Goal: Information Seeking & Learning: Learn about a topic

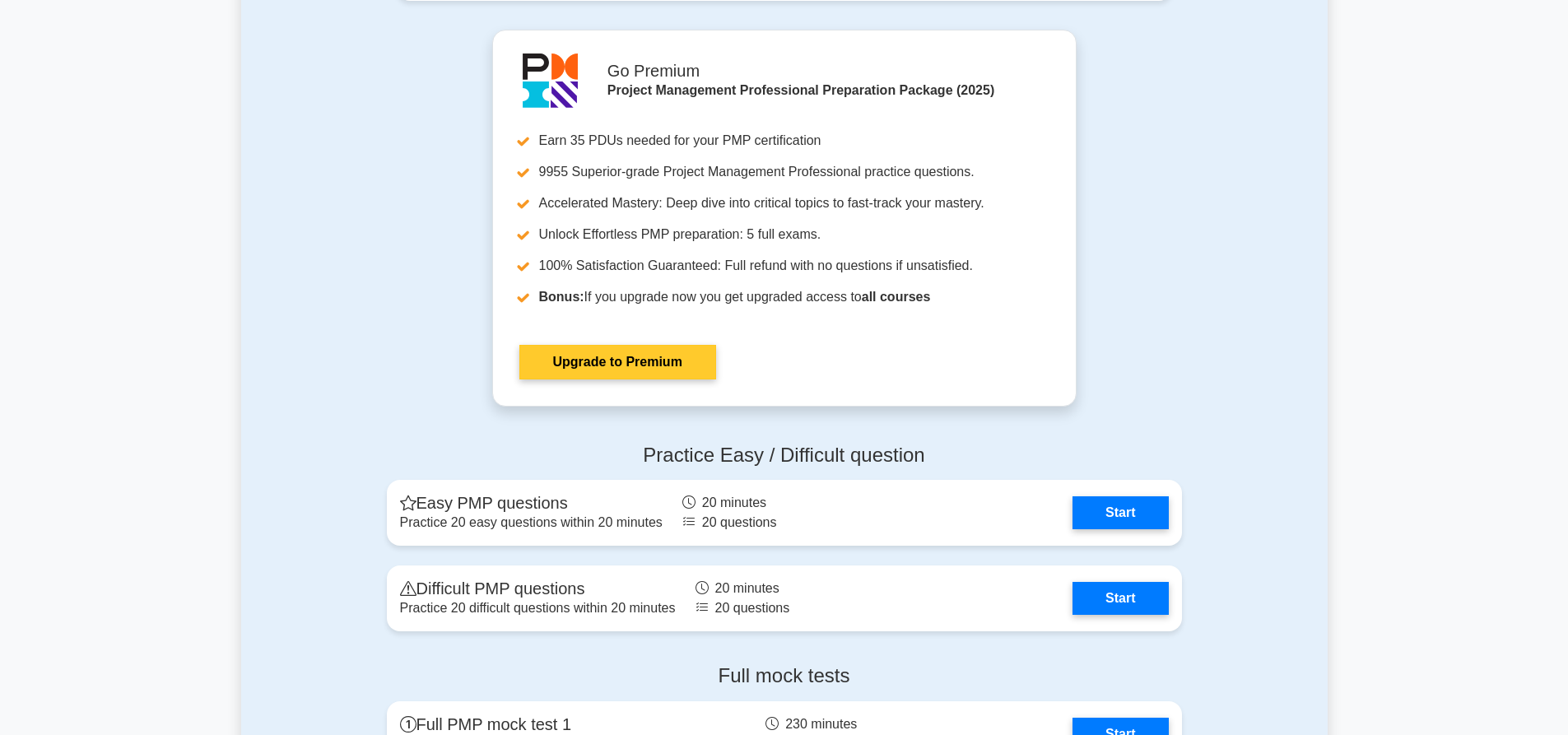
scroll to position [3623, 0]
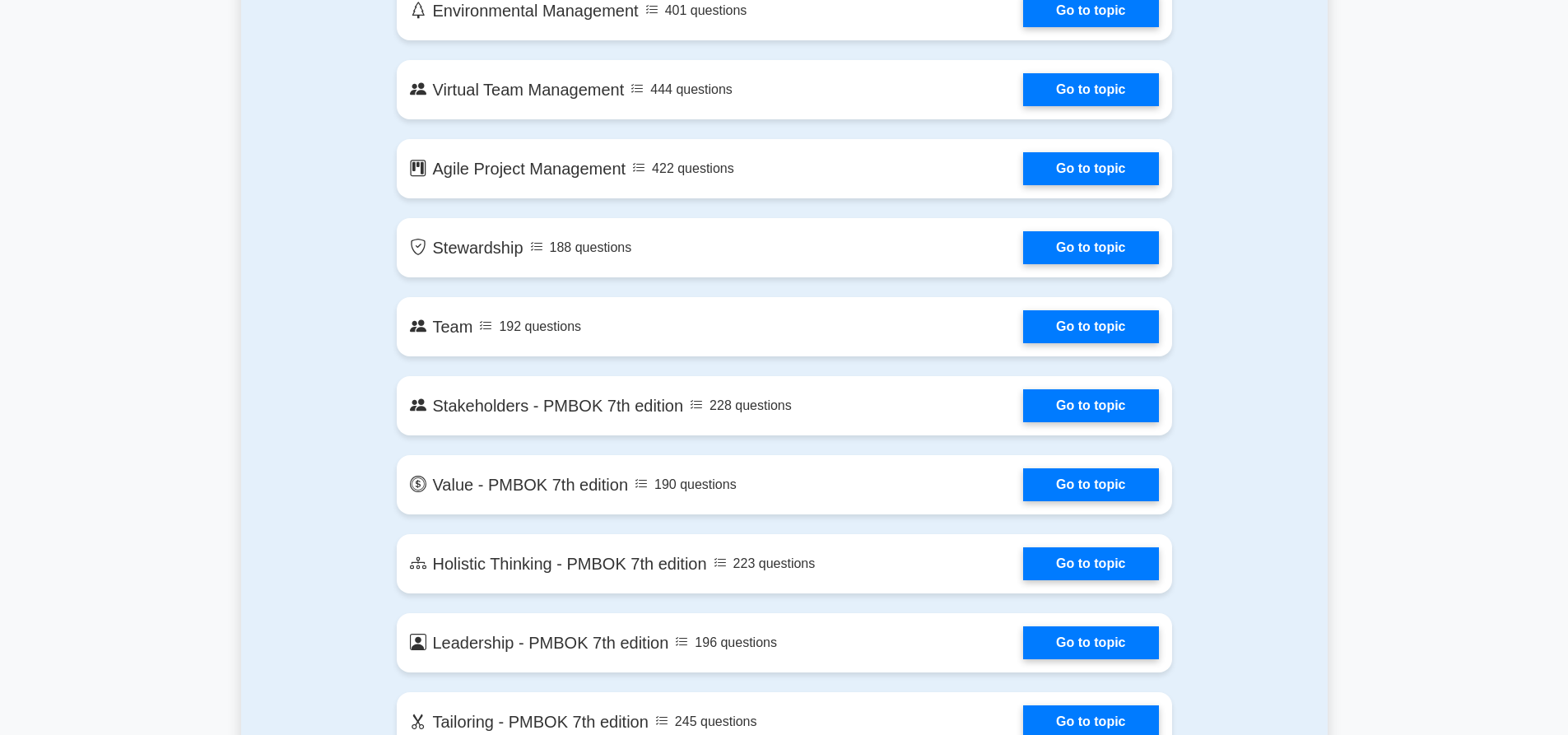
drag, startPoint x: 1093, startPoint y: 92, endPoint x: 1120, endPoint y: 58, distance: 43.4
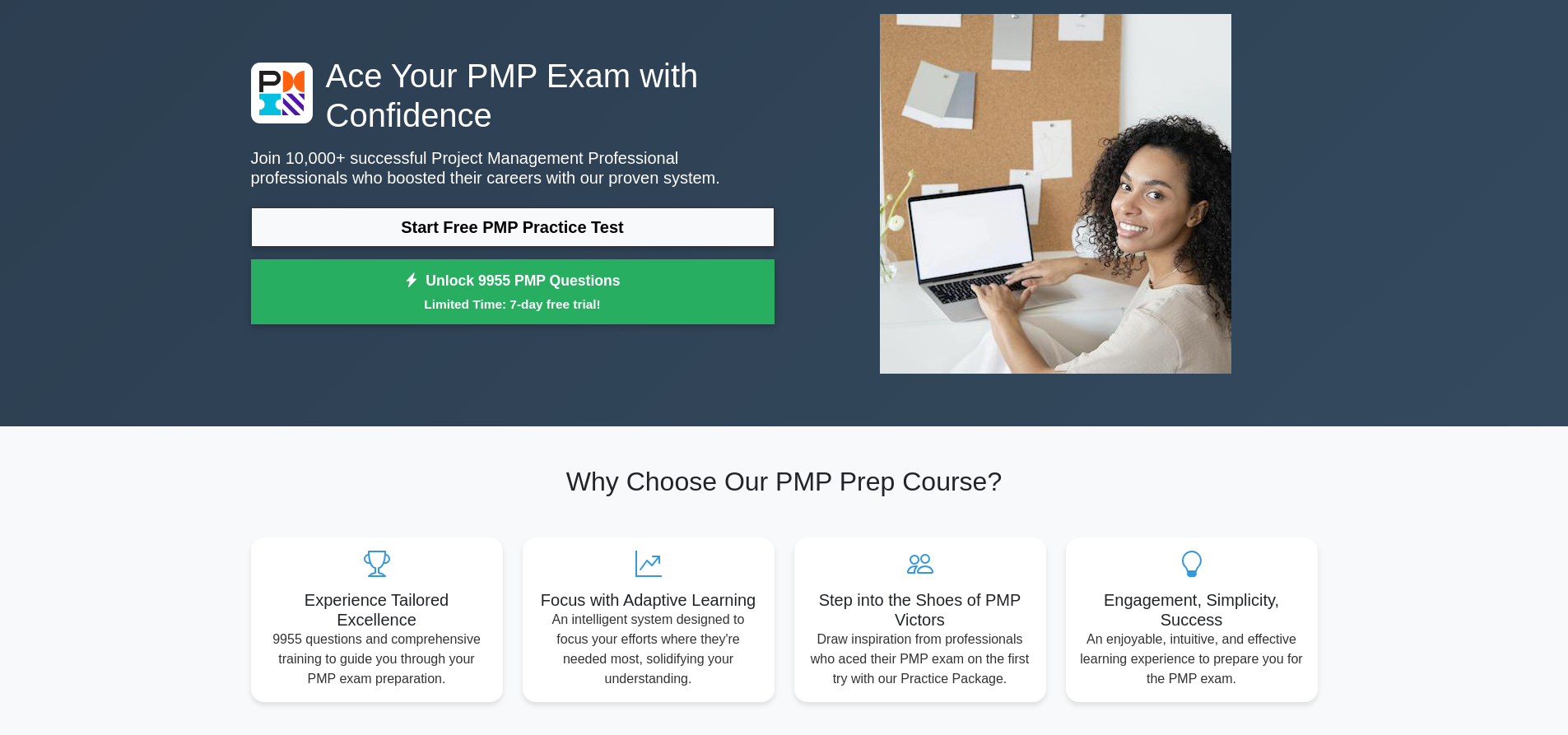
scroll to position [0, 0]
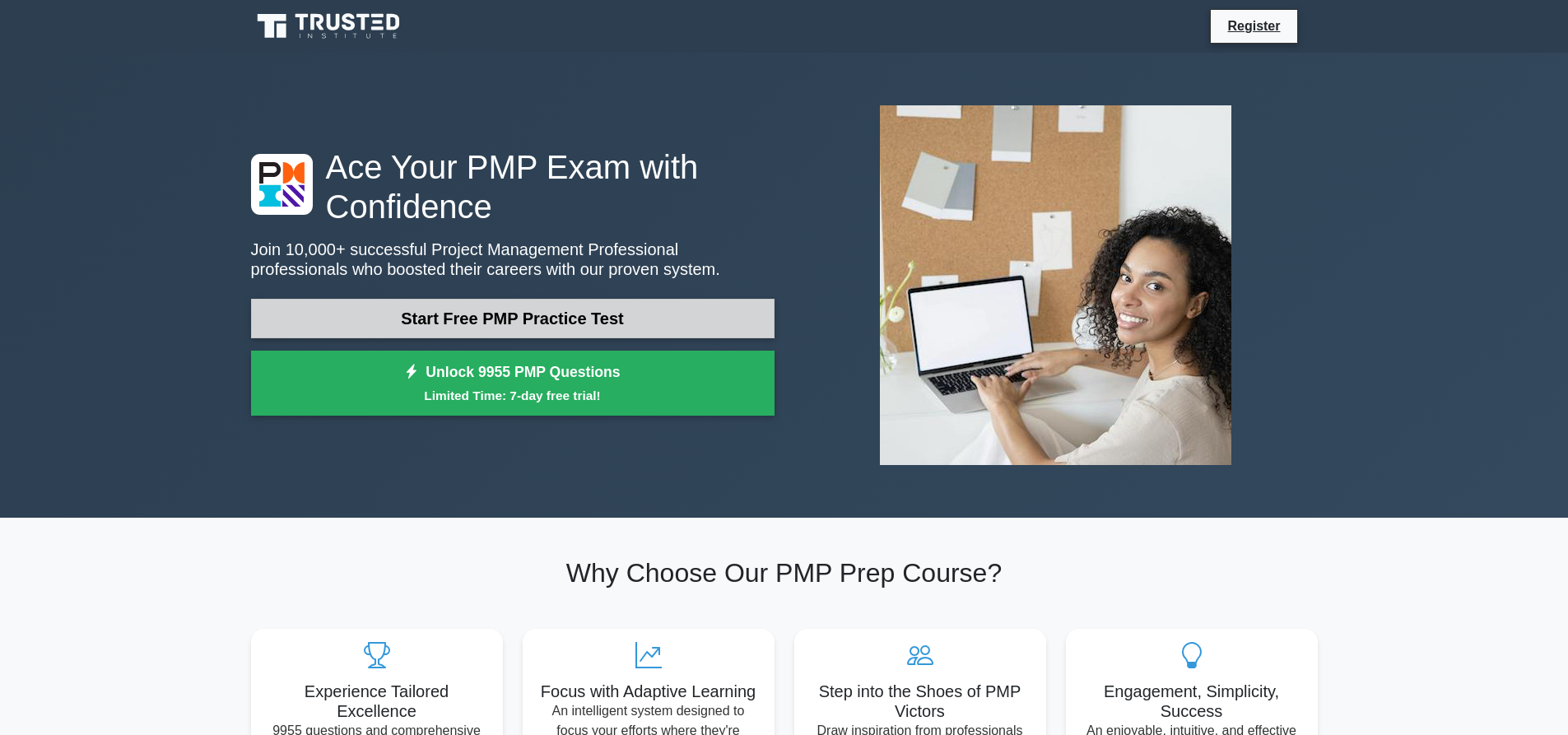
click at [531, 315] on link "Start Free PMP Practice Test" at bounding box center [512, 319] width 524 height 40
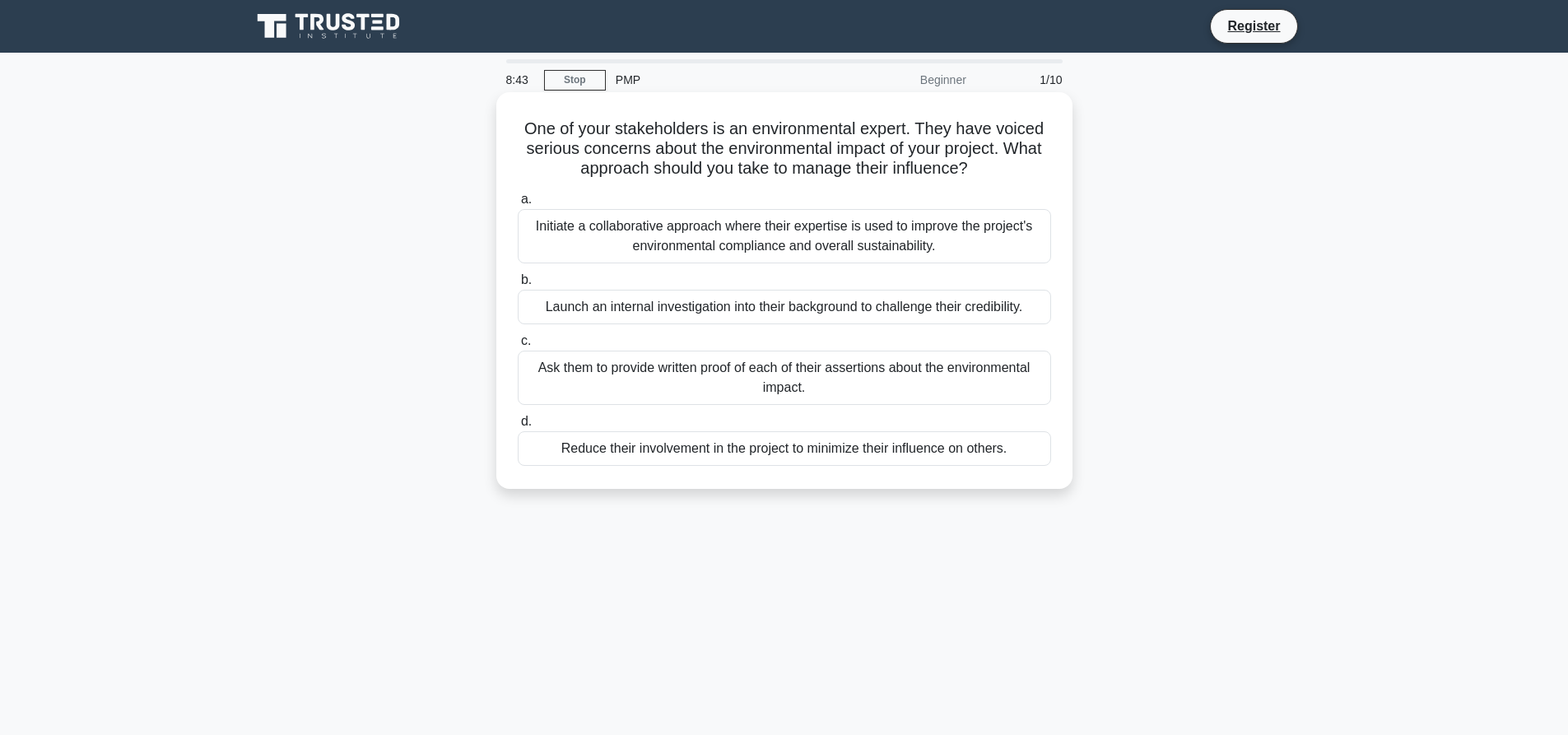
click at [755, 238] on div "Initiate a collaborative approach where their expertise is used to improve the …" at bounding box center [784, 237] width 534 height 55
click at [518, 205] on input "a. Initiate a collaborative approach where their expertise is used to improve t…" at bounding box center [518, 199] width 0 height 11
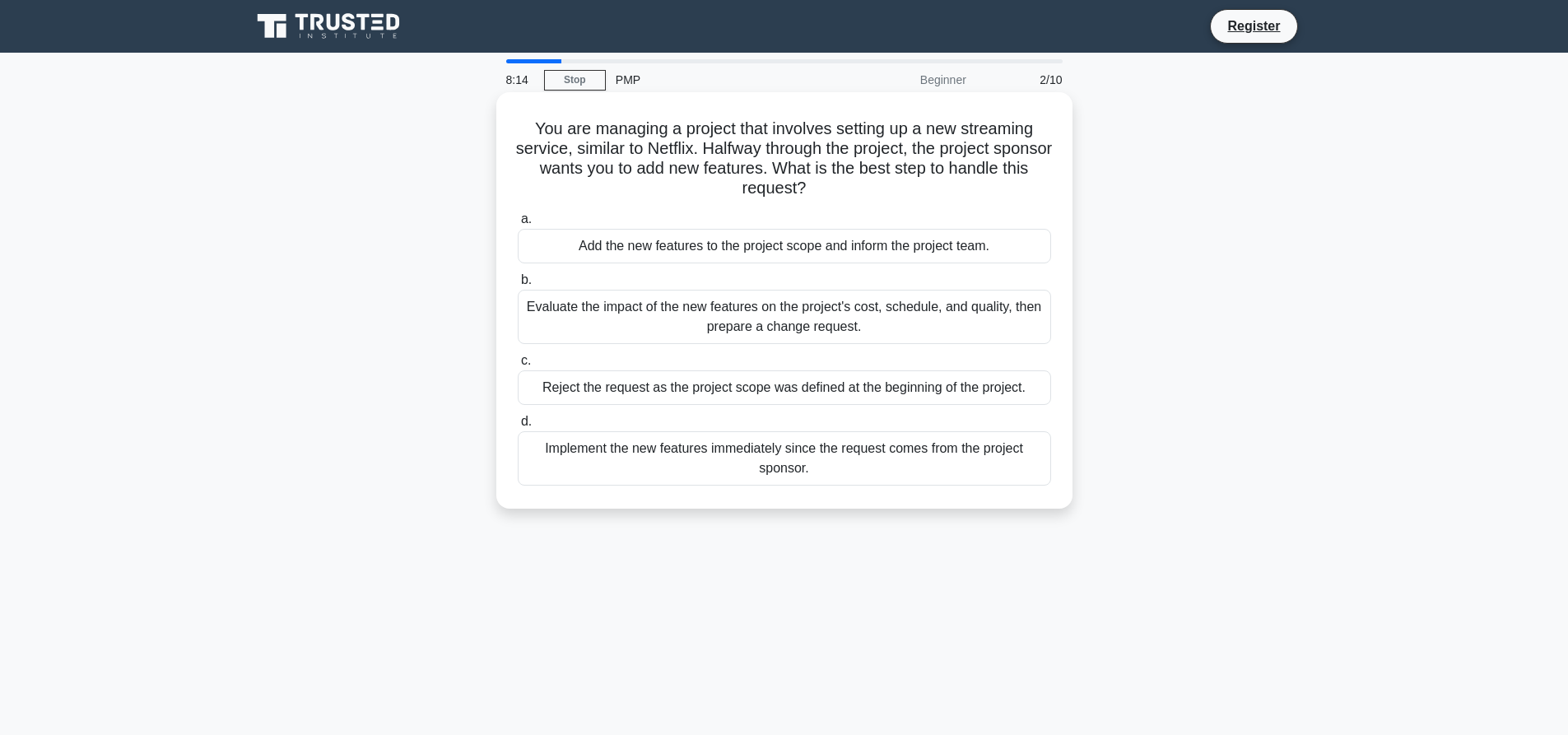
click at [646, 313] on div "Evaluate the impact of the new features on the project's cost, schedule, and qu…" at bounding box center [784, 317] width 534 height 55
click at [518, 286] on input "b. Evaluate the impact of the new features on the project's cost, schedule, and…" at bounding box center [518, 280] width 0 height 11
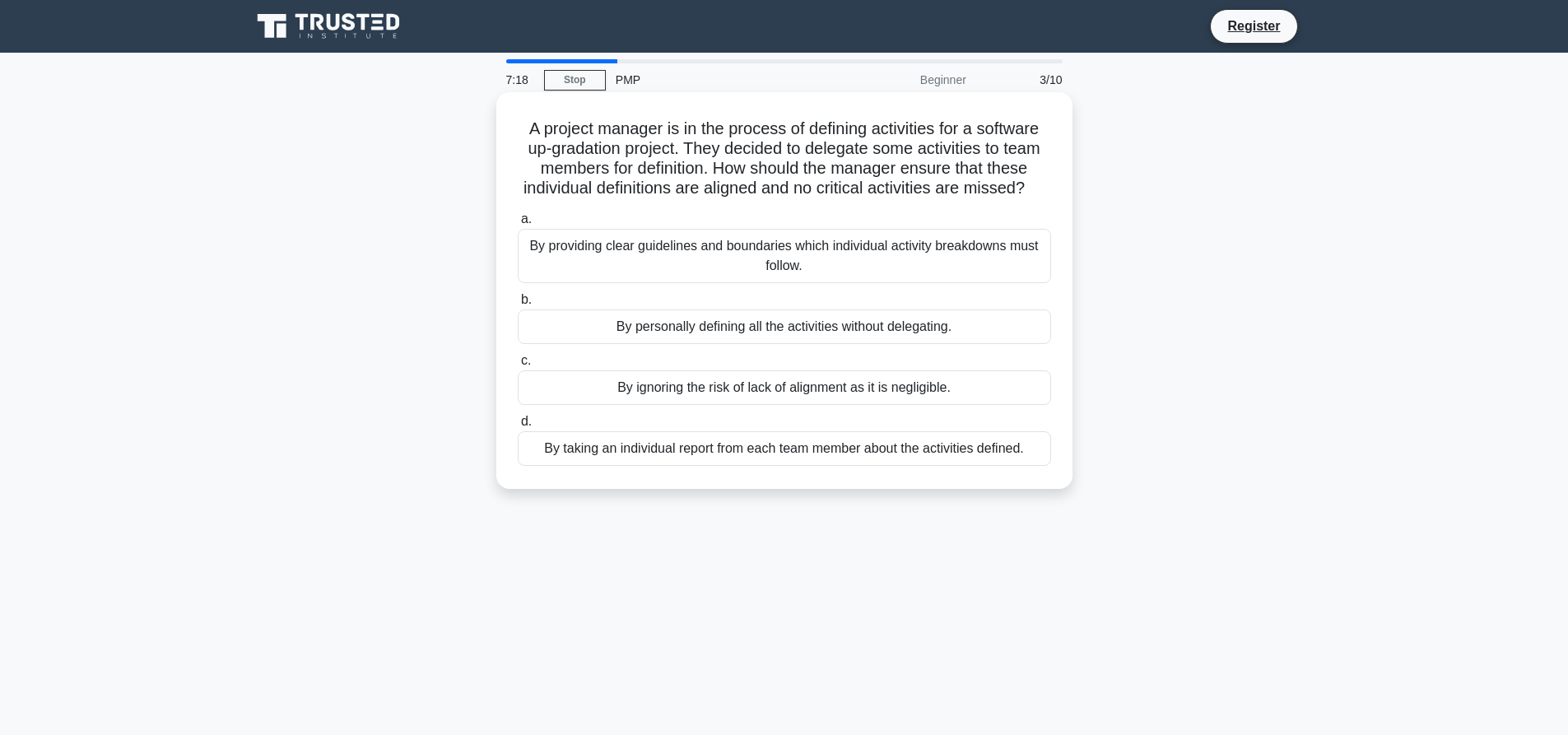
click at [717, 271] on div "By providing clear guidelines and boundaries which individual activity breakdow…" at bounding box center [784, 257] width 534 height 55
click at [518, 225] on input "a. By providing clear guidelines and boundaries which individual activity break…" at bounding box center [518, 219] width 0 height 11
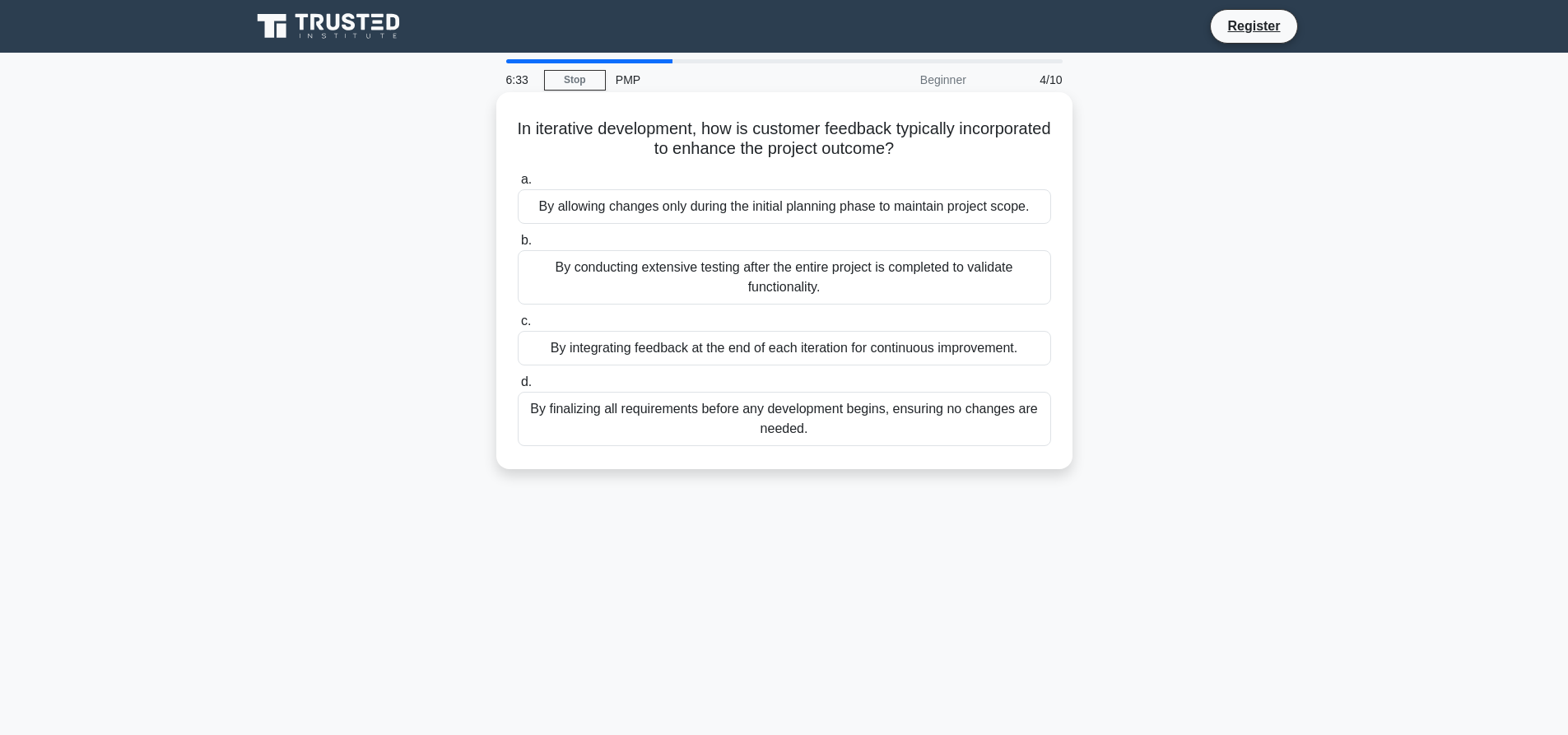
drag, startPoint x: 758, startPoint y: 127, endPoint x: 1011, endPoint y: 147, distance: 253.8
click at [1011, 147] on h5 "In iterative development, how is customer feedback typically incorporated to en…" at bounding box center [784, 139] width 537 height 41
click at [937, 158] on h5 "In iterative development, how is customer feedback typically incorporated to en…" at bounding box center [784, 139] width 537 height 41
click at [904, 156] on icon at bounding box center [899, 150] width 9 height 18
drag, startPoint x: 950, startPoint y: 150, endPoint x: 541, endPoint y: 129, distance: 409.5
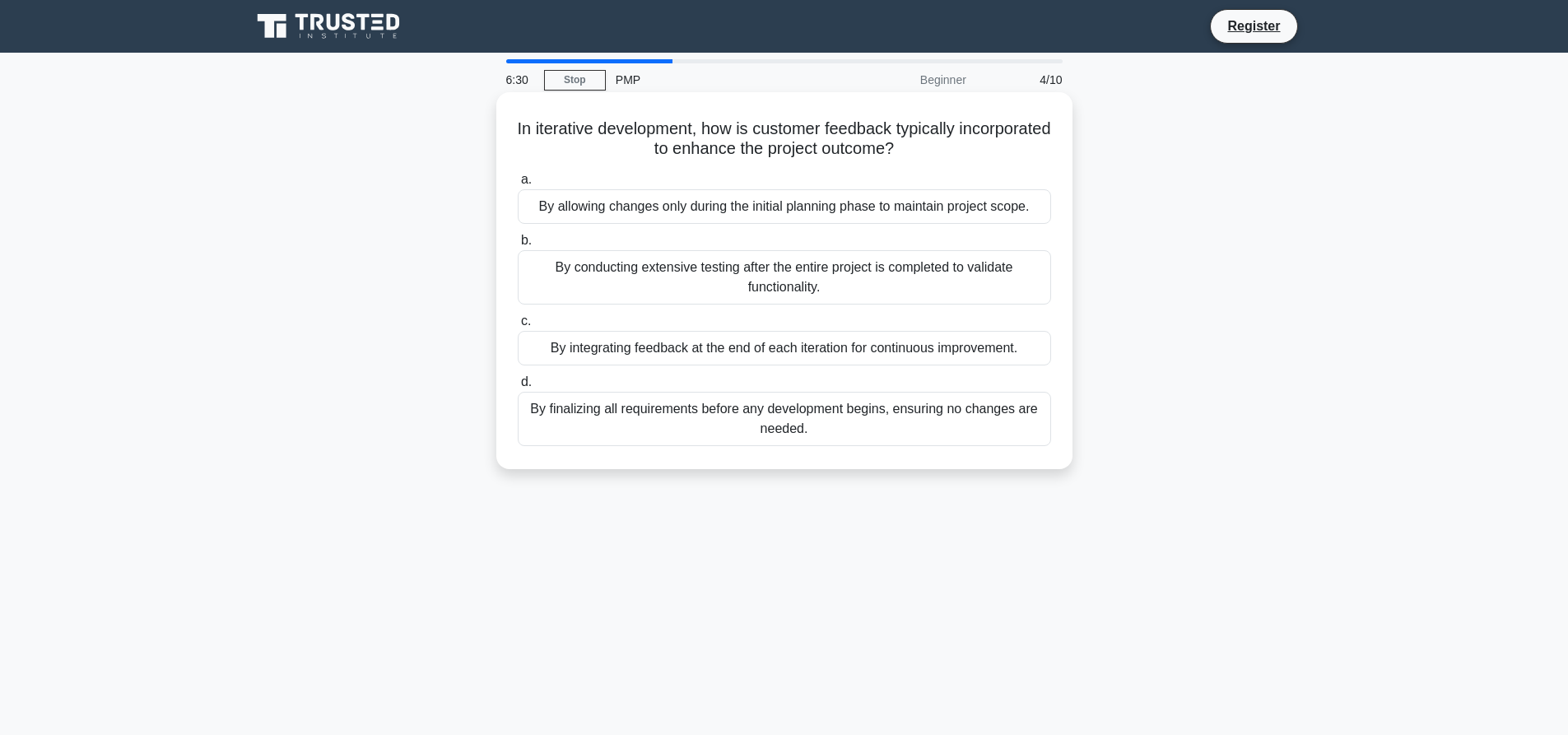
click at [541, 129] on h5 "In iterative development, how is customer feedback typically incorporated to en…" at bounding box center [784, 139] width 537 height 41
click at [565, 137] on h5 "In iterative development, how is customer feedback typically incorporated to en…" at bounding box center [784, 139] width 537 height 41
click at [560, 134] on h5 "In iterative development, how is customer feedback typically incorporated to en…" at bounding box center [784, 139] width 537 height 41
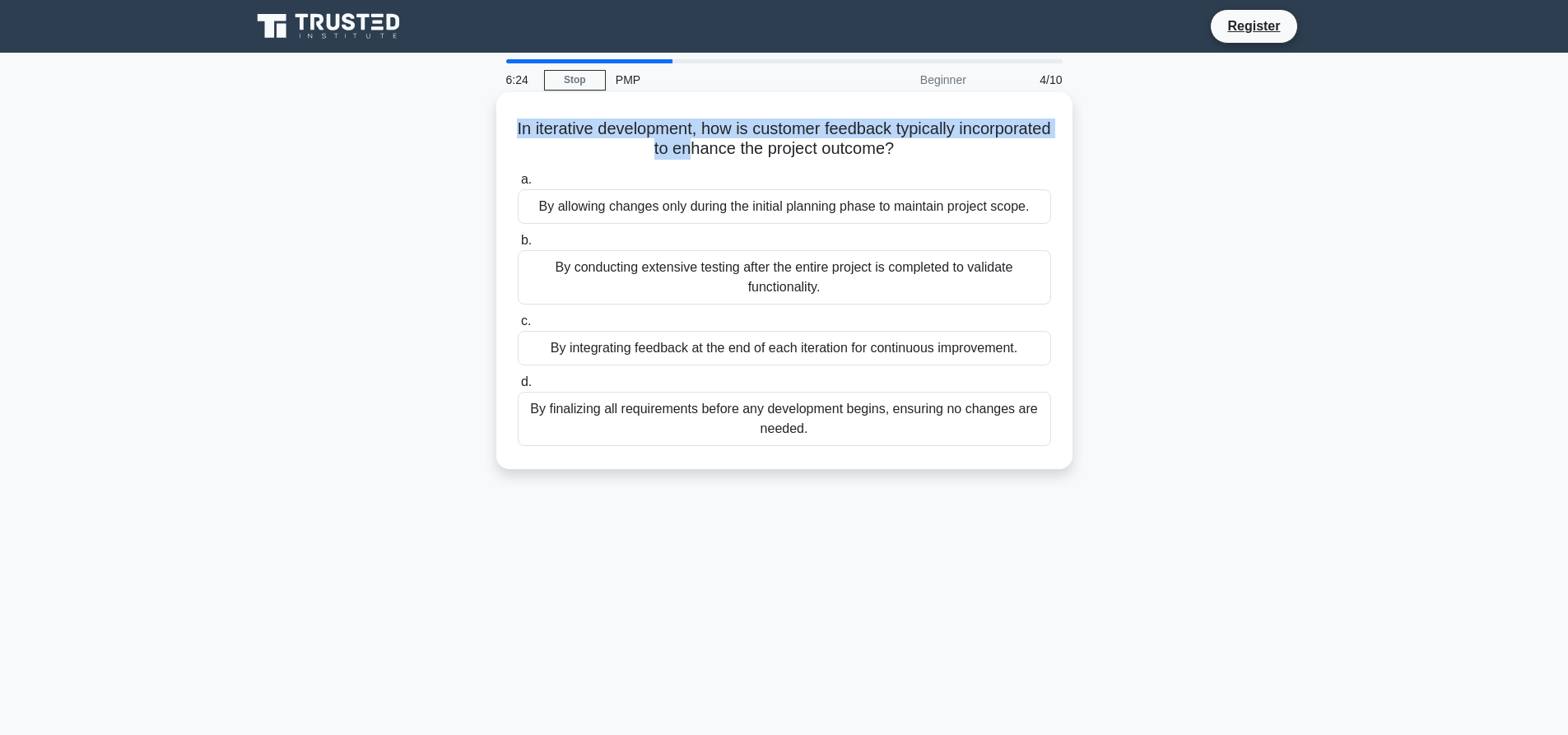
drag, startPoint x: 554, startPoint y: 130, endPoint x: 735, endPoint y: 143, distance: 181.5
click at [735, 143] on h5 "In iterative development, how is customer feedback typically incorporated to en…" at bounding box center [784, 139] width 537 height 41
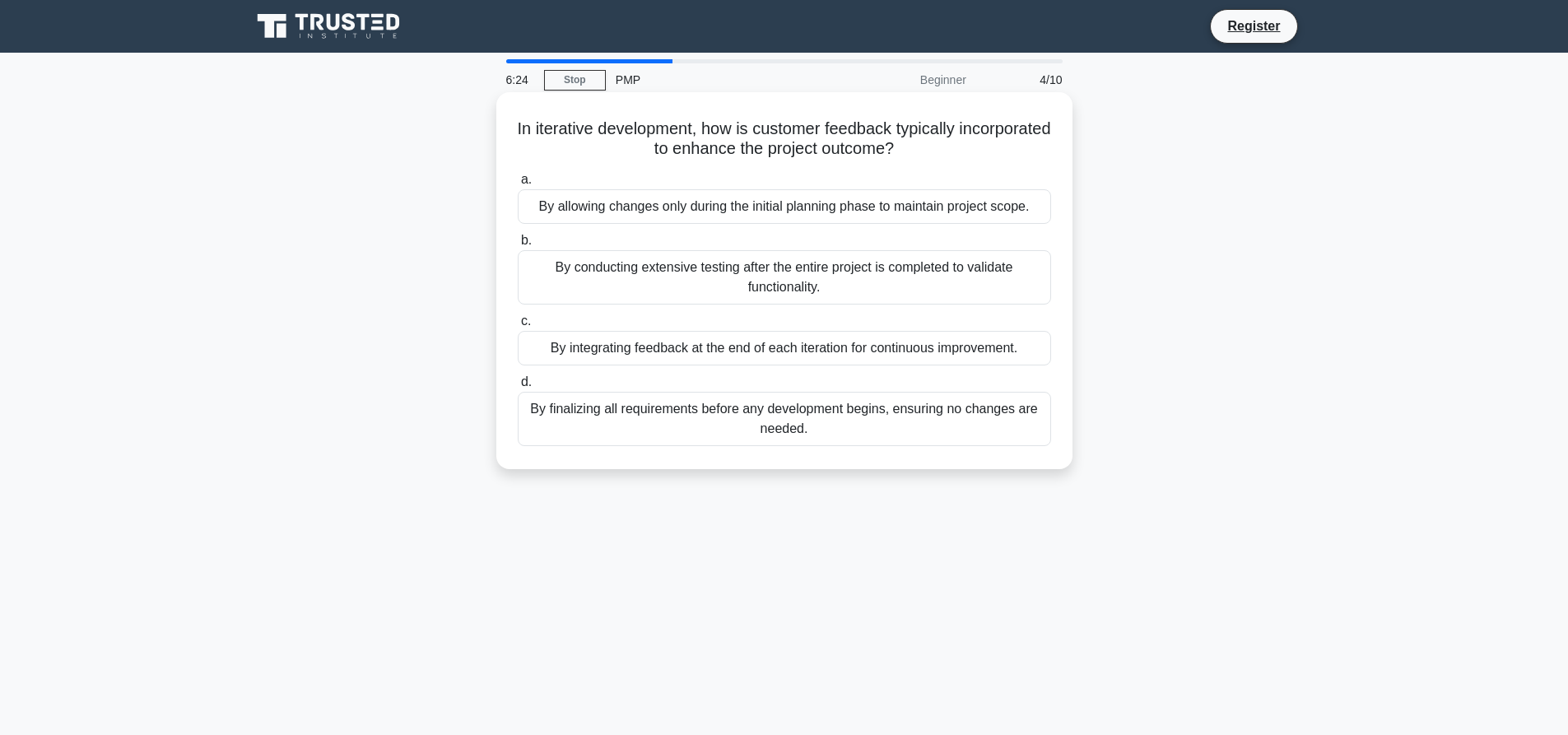
click at [770, 144] on h5 "In iterative development, how is customer feedback typically incorporated to en…" at bounding box center [784, 139] width 537 height 41
drag, startPoint x: 756, startPoint y: 128, endPoint x: 856, endPoint y: 142, distance: 101.0
click at [948, 149] on h5 "In iterative development, how is customer feedback typically incorporated to en…" at bounding box center [784, 139] width 537 height 41
drag, startPoint x: 702, startPoint y: 136, endPoint x: 656, endPoint y: 136, distance: 46.0
click at [656, 136] on h5 "In iterative development, how is customer feedback typically incorporated to en…" at bounding box center [784, 139] width 537 height 41
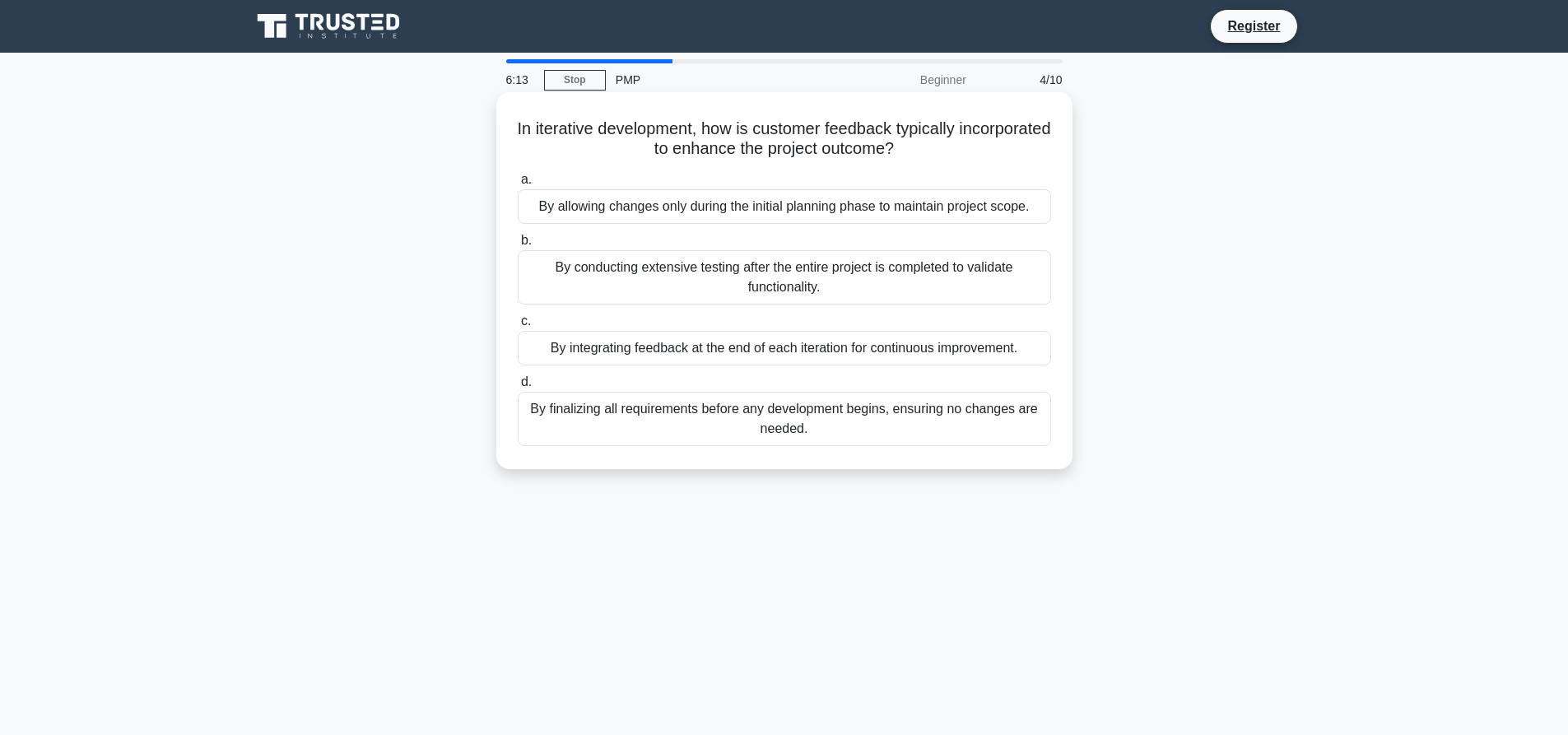
click at [771, 135] on h5 "In iterative development, how is customer feedback typically incorporated to en…" at bounding box center [784, 139] width 537 height 41
drag, startPoint x: 760, startPoint y: 128, endPoint x: 975, endPoint y: 147, distance: 215.8
click at [975, 147] on h5 "In iterative development, how is customer feedback typically incorporated to en…" at bounding box center [784, 139] width 537 height 41
click at [710, 349] on div "By integrating feedback at the end of each iteration for continuous improvement." at bounding box center [784, 348] width 534 height 35
click at [518, 327] on input "c. By integrating feedback at the end of each iteration for continuous improvem…" at bounding box center [518, 321] width 0 height 11
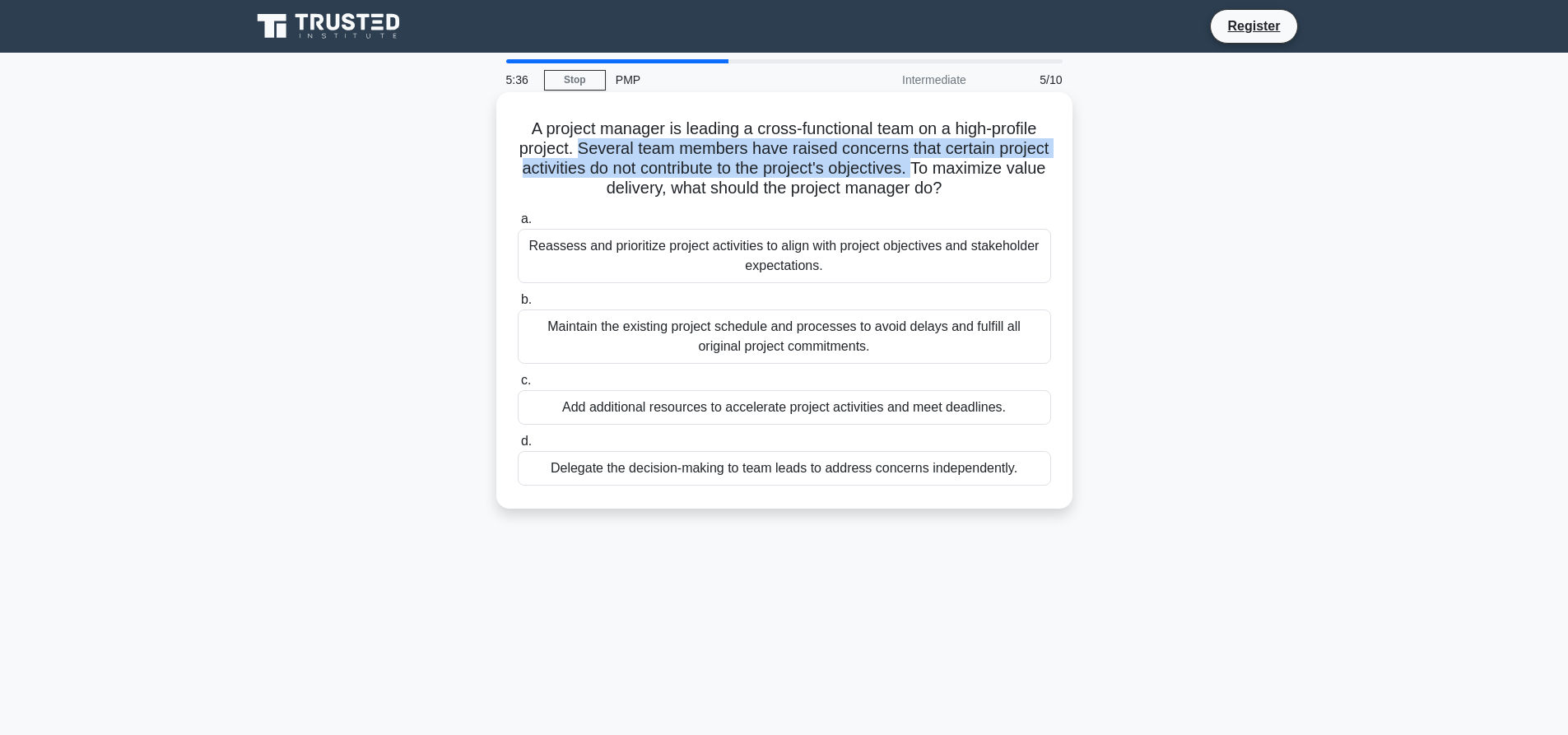
drag, startPoint x: 602, startPoint y: 154, endPoint x: 1005, endPoint y: 179, distance: 403.8
click at [1005, 179] on h5 "A project manager is leading a cross-functional team on a high-profile project.…" at bounding box center [784, 158] width 537 height 80
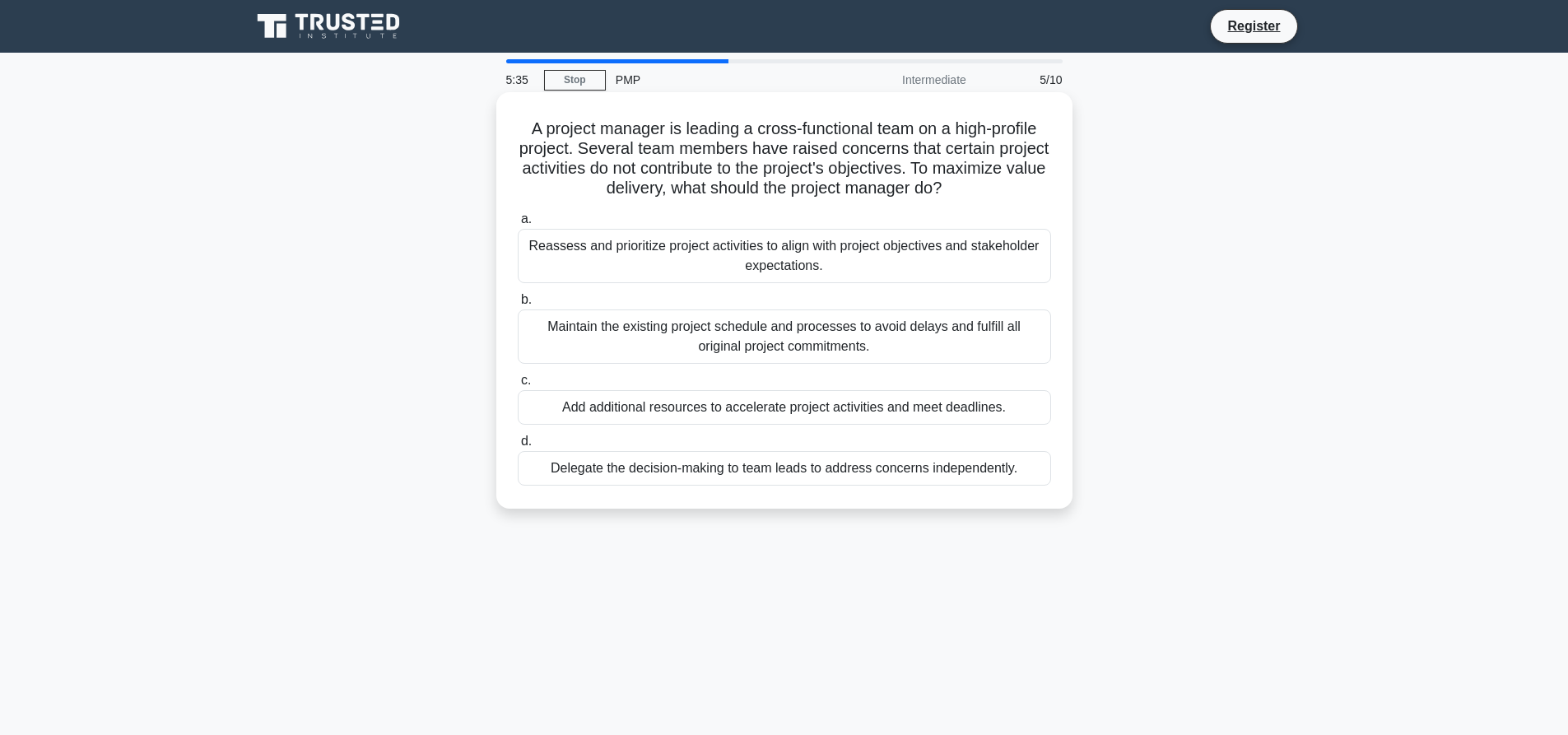
click at [659, 185] on h5 "A project manager is leading a cross-functional team on a high-profile project.…" at bounding box center [784, 158] width 537 height 80
drag, startPoint x: 782, startPoint y: 191, endPoint x: 909, endPoint y: 195, distance: 127.1
click at [909, 195] on h5 "A project manager is leading a cross-functional team on a high-profile project.…" at bounding box center [784, 158] width 537 height 80
click at [755, 257] on div "Reassess and prioritize project activities to align with project objectives and…" at bounding box center [784, 257] width 534 height 55
click at [518, 225] on input "a. Reassess and prioritize project activities to align with project objectives …" at bounding box center [518, 219] width 0 height 11
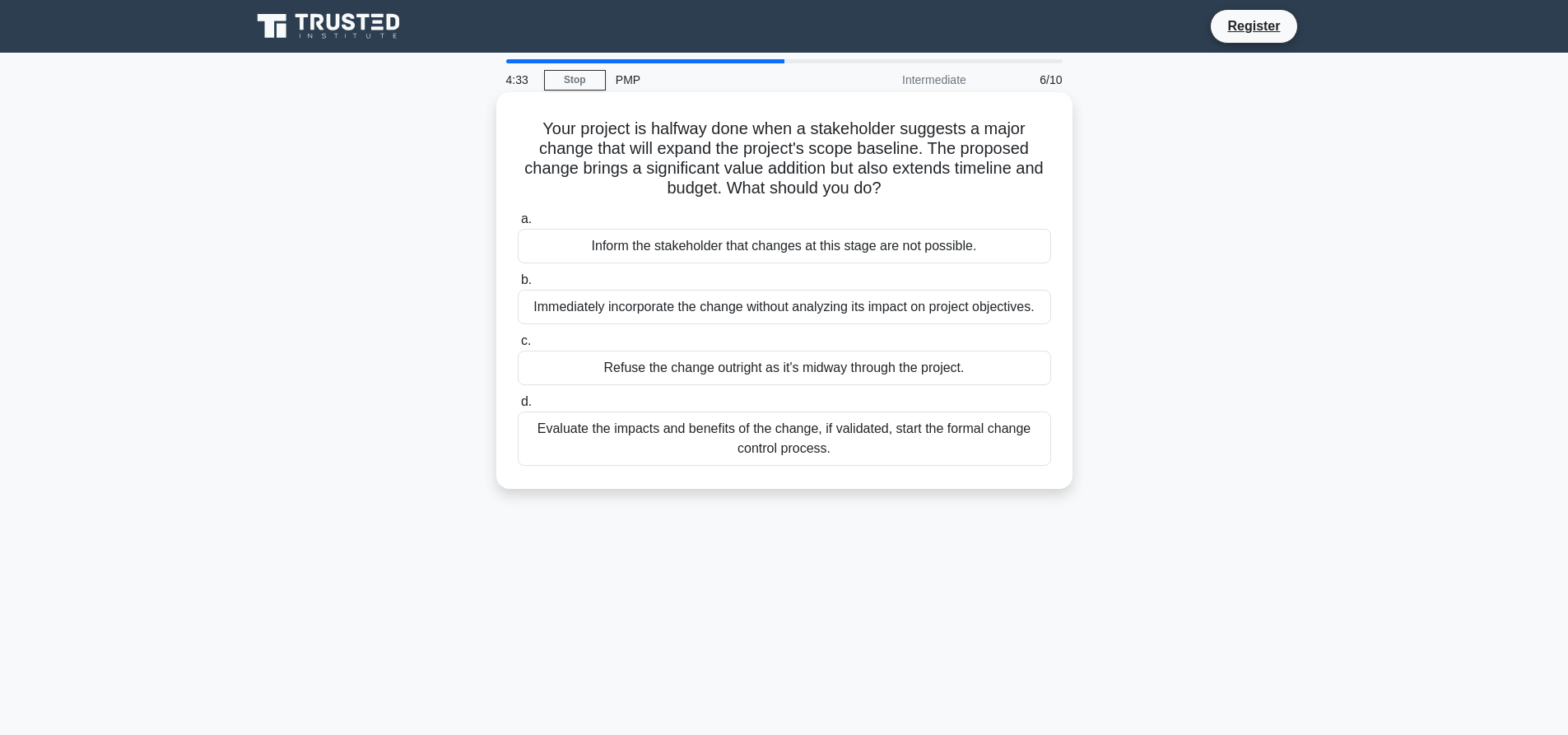
drag, startPoint x: 535, startPoint y: 170, endPoint x: 1006, endPoint y: 186, distance: 471.3
click at [1006, 186] on h5 "Your project is halfway done when a stakeholder suggests a major change that wi…" at bounding box center [784, 158] width 537 height 80
click at [843, 190] on h5 "Your project is halfway done when a stakeholder suggests a major change that wi…" at bounding box center [784, 158] width 537 height 80
click at [743, 204] on div "Your project is halfway done when a stakeholder suggests a major change that wi…" at bounding box center [784, 291] width 563 height 384
drag, startPoint x: 698, startPoint y: 151, endPoint x: 652, endPoint y: 151, distance: 46.0
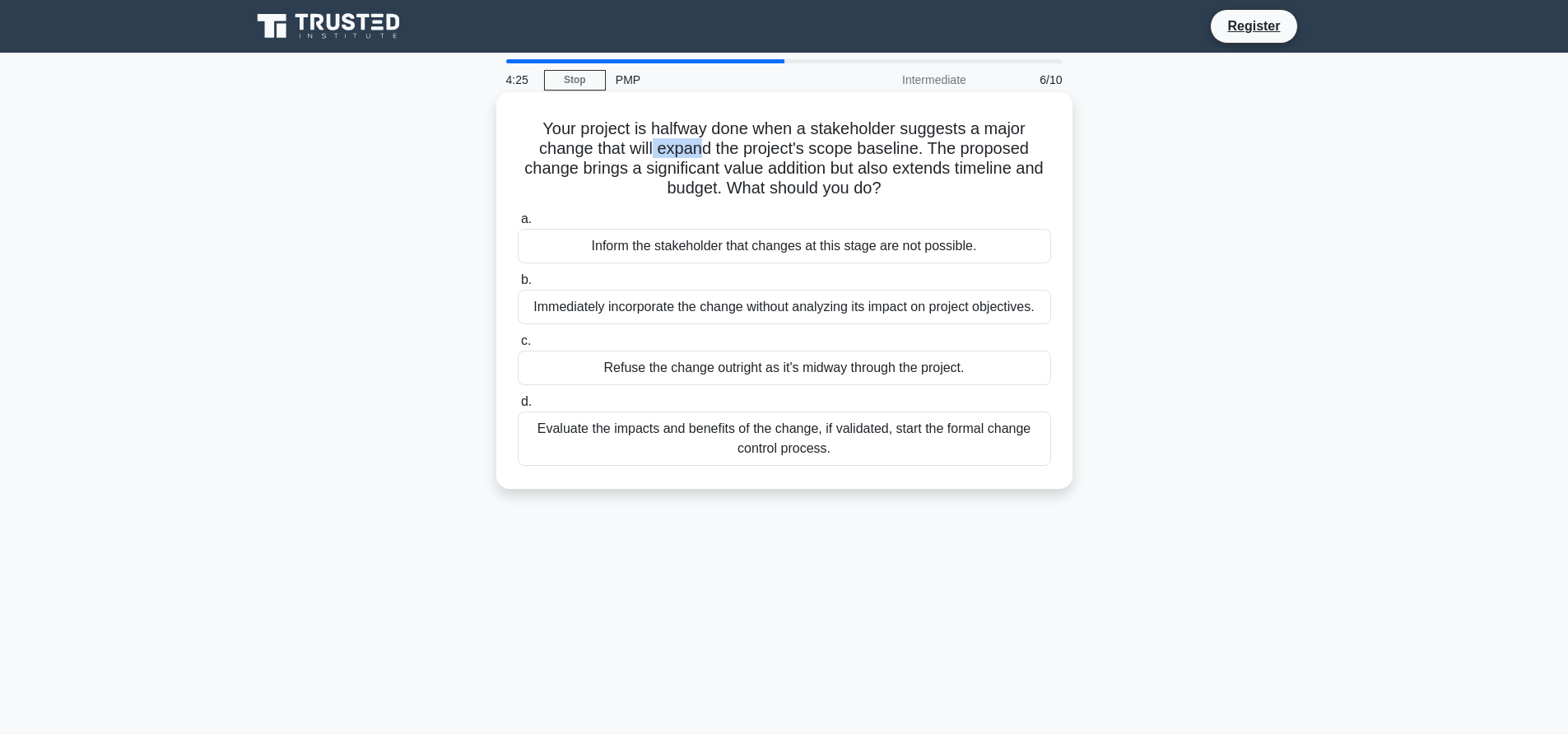
click at [652, 151] on h5 "Your project is halfway done when a stakeholder suggests a major change that wi…" at bounding box center [784, 158] width 537 height 80
click at [616, 187] on h5 "Your project is halfway done when a stakeholder suggests a major change that wi…" at bounding box center [784, 158] width 537 height 80
click at [609, 429] on div "Evaluate the impacts and benefits of the change, if validated, start the formal…" at bounding box center [784, 439] width 534 height 55
click at [518, 407] on input "d. Evaluate the impacts and benefits of the change, if validated, start the for…" at bounding box center [518, 401] width 0 height 11
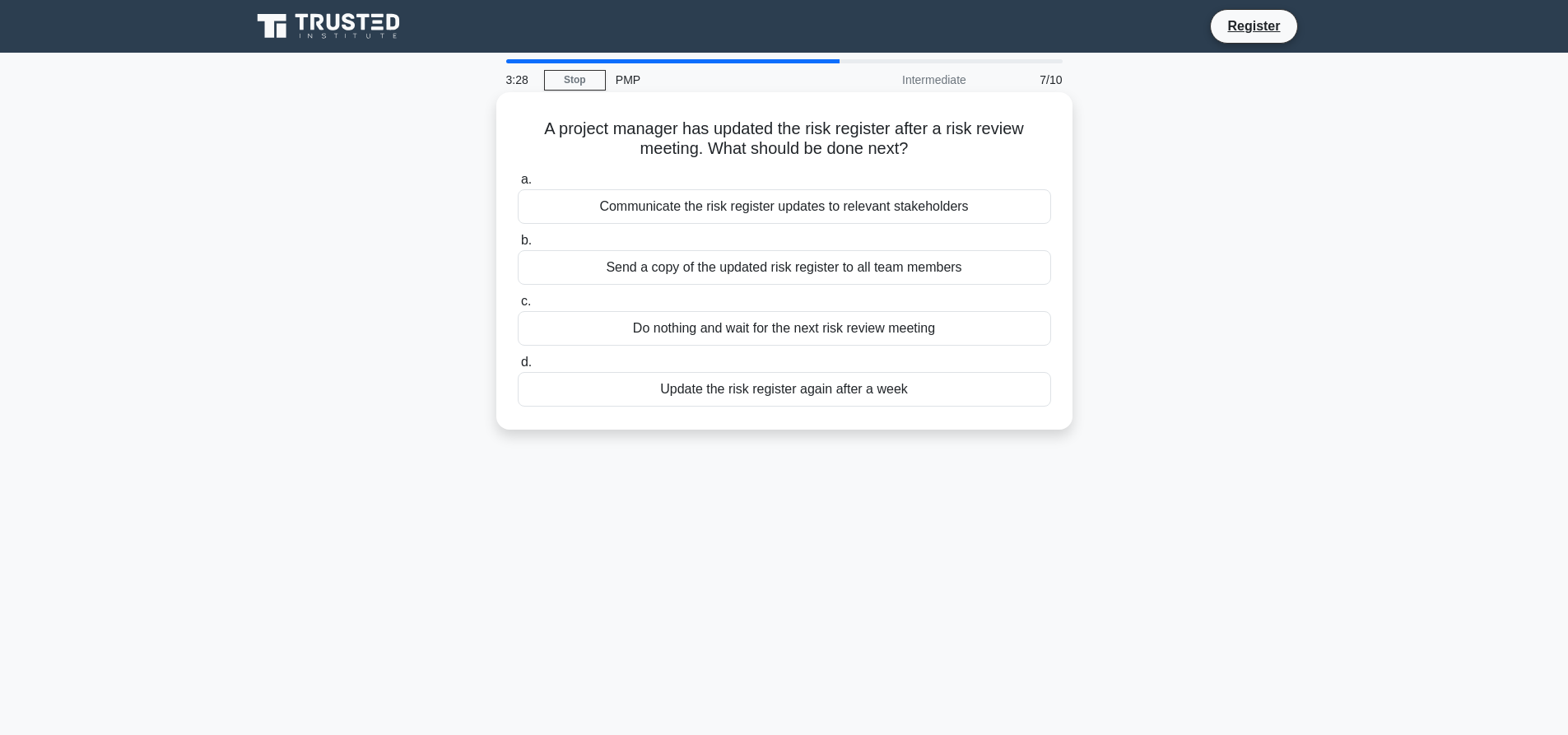
click at [614, 209] on div "Communicate the risk register updates to relevant stakeholders" at bounding box center [784, 207] width 534 height 35
click at [518, 185] on input "a. Communicate the risk register updates to relevant stakeholders" at bounding box center [518, 180] width 0 height 11
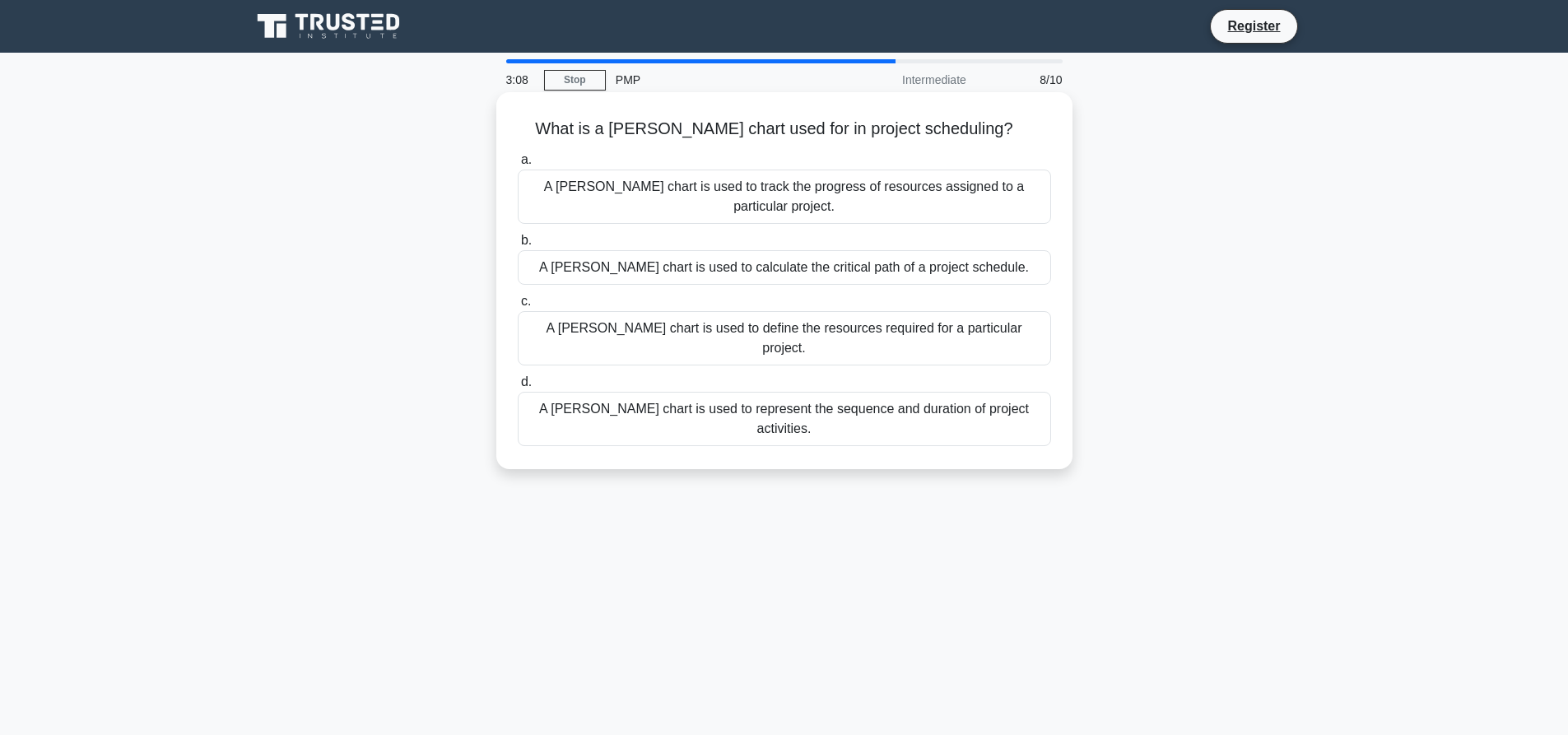
click at [855, 392] on div "A Gantt chart is used to represent the sequence and duration of project activit…" at bounding box center [784, 419] width 534 height 55
click at [518, 377] on input "d. A Gantt chart is used to represent the sequence and duration of project acti…" at bounding box center [518, 382] width 0 height 11
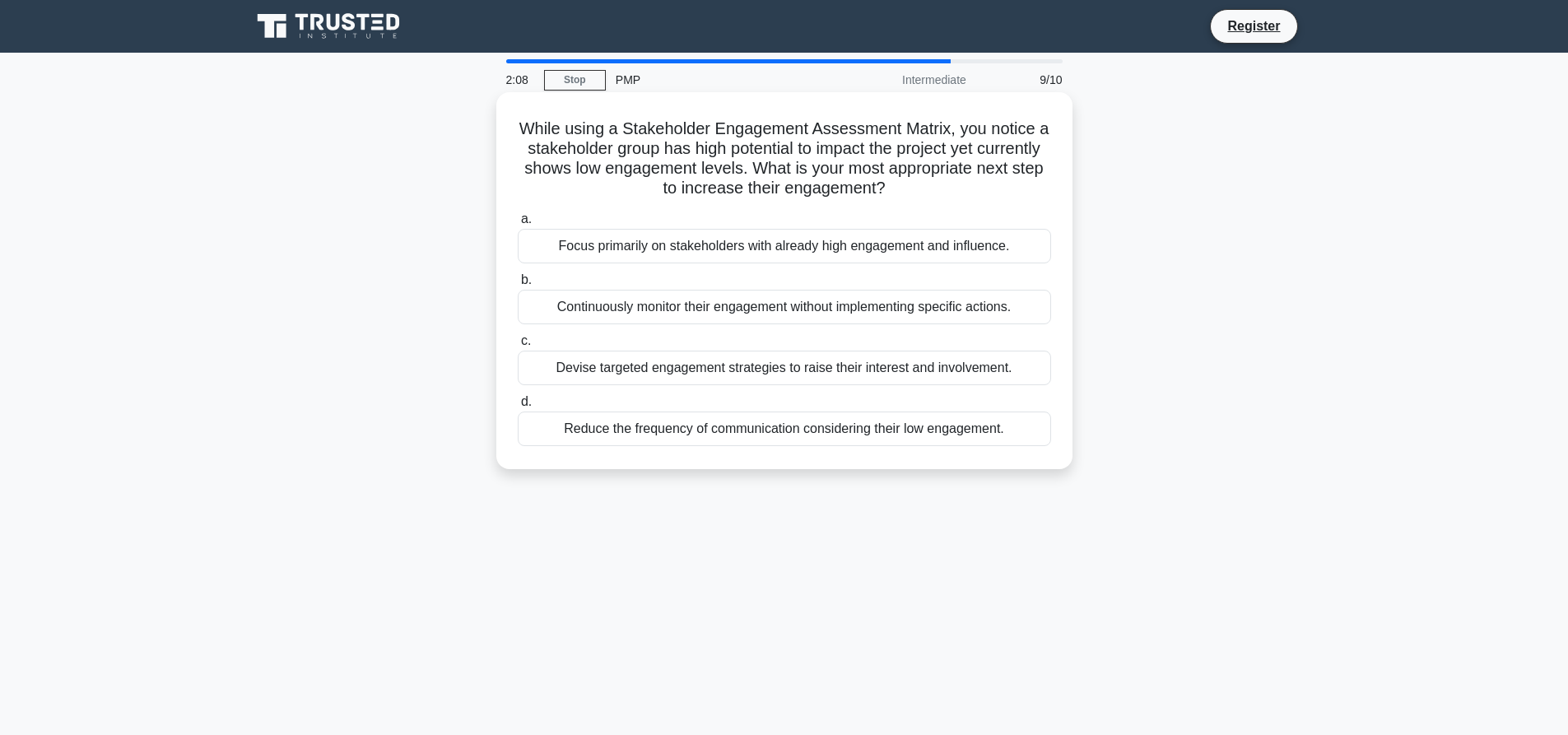
click at [674, 372] on div "Devise targeted engagement strategies to raise their interest and involvement." at bounding box center [784, 368] width 534 height 35
click at [518, 347] on input "c. Devise targeted engagement strategies to raise their interest and involvemen…" at bounding box center [518, 341] width 0 height 11
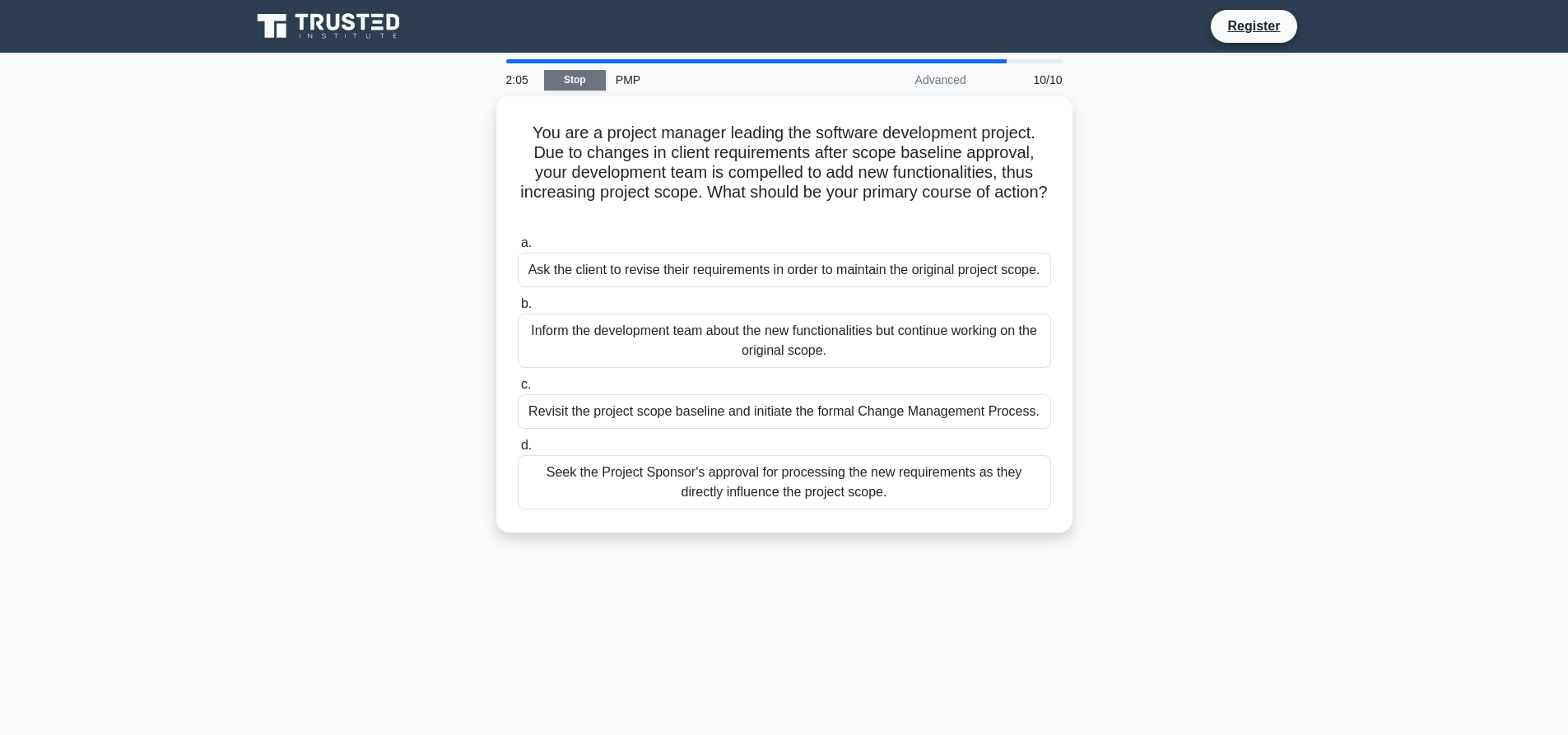
click at [574, 79] on link "Stop" at bounding box center [574, 80] width 62 height 21
